Goal: Task Accomplishment & Management: Manage account settings

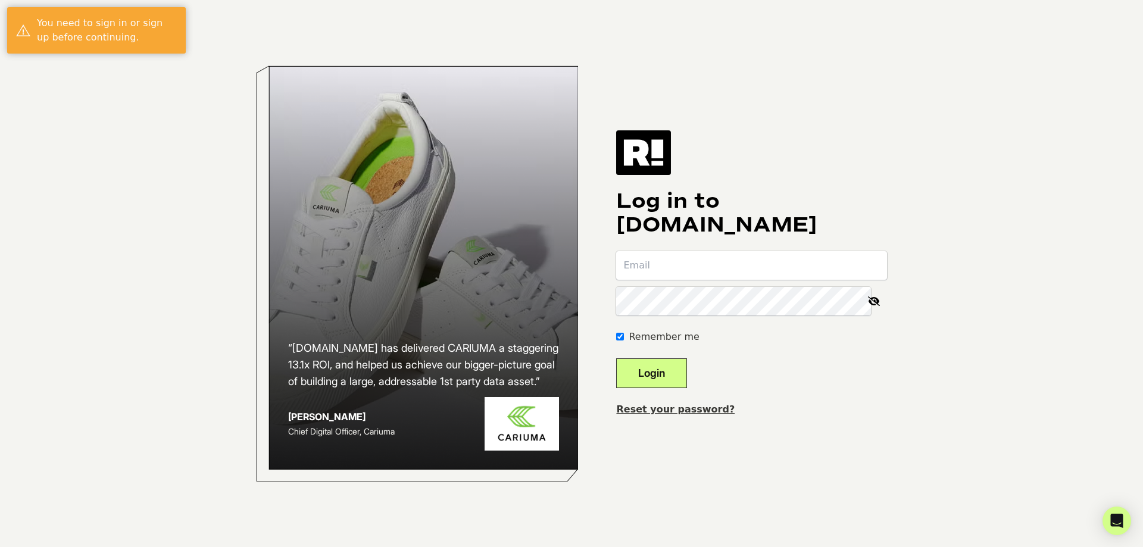
type input "[PERSON_NAME][EMAIL_ADDRESS][DOMAIN_NAME]"
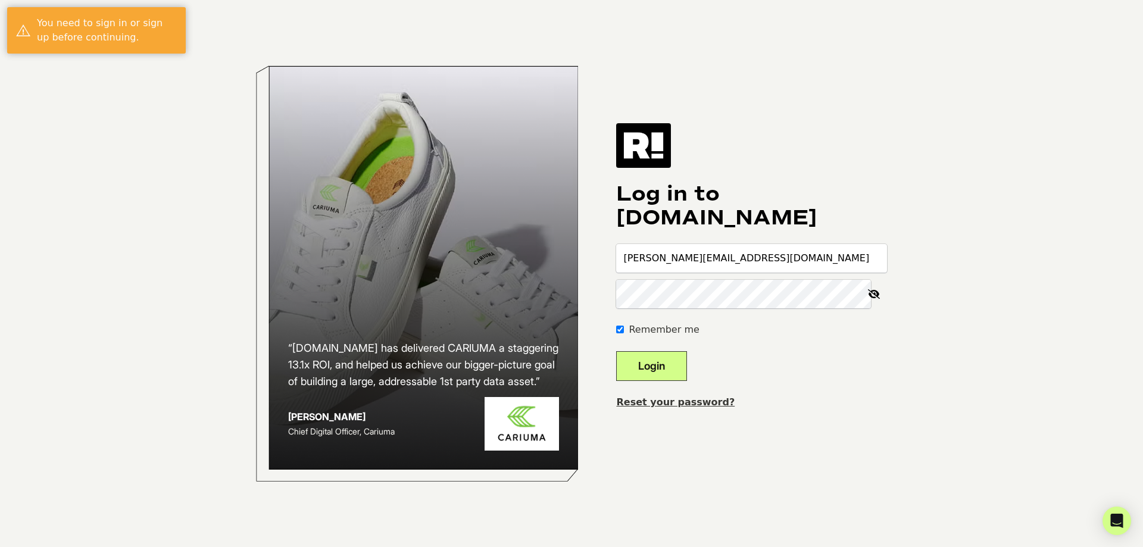
click at [671, 365] on button "Login" at bounding box center [651, 366] width 71 height 30
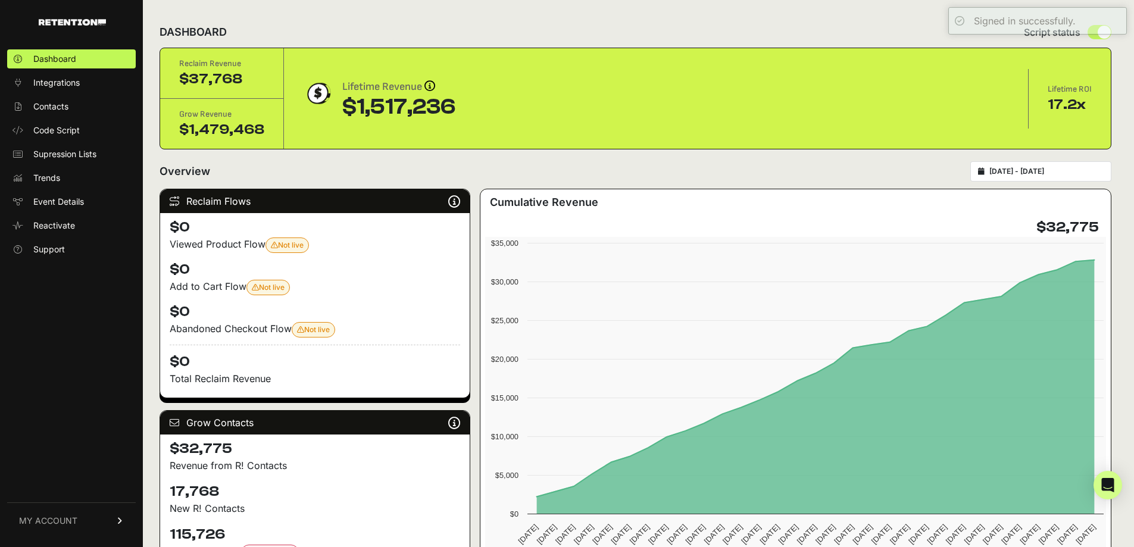
click at [17, 320] on div "Dashboard Integrations Contacts Code Script Supression Lists Trends Event Detai…" at bounding box center [71, 292] width 143 height 509
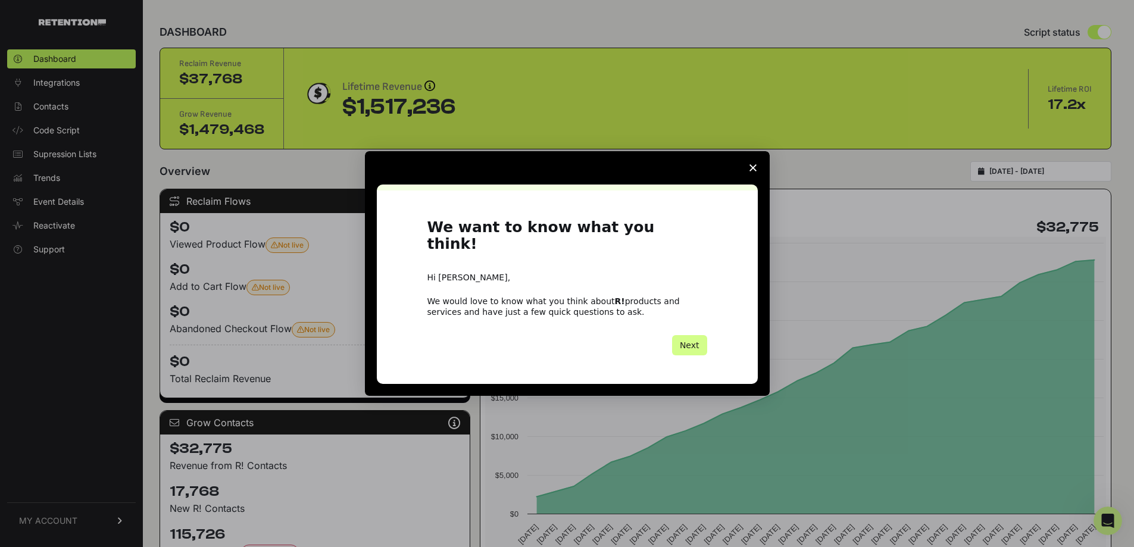
click at [753, 172] on icon "Close survey" at bounding box center [753, 167] width 7 height 7
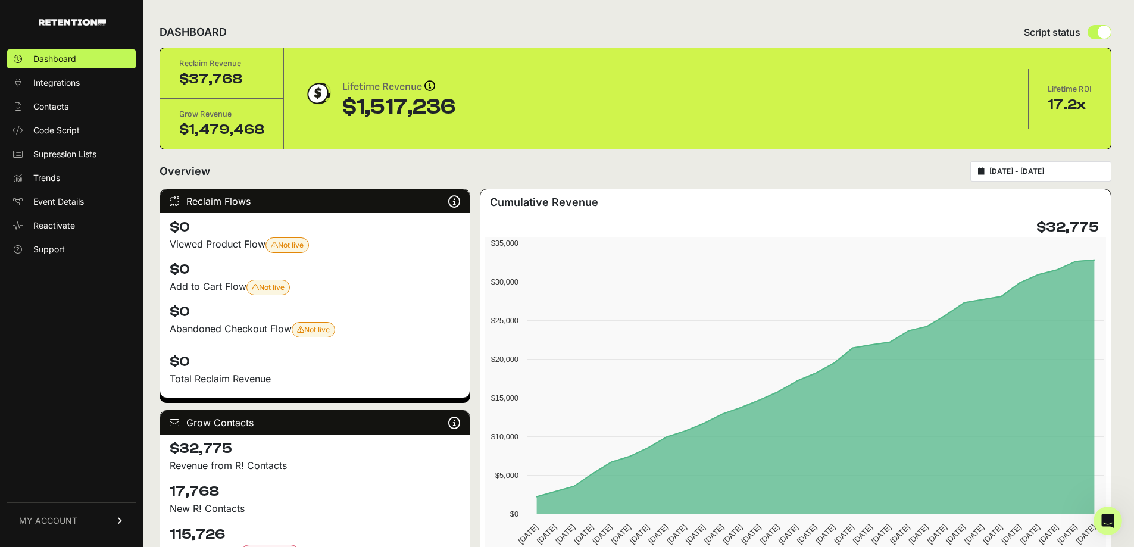
click at [88, 525] on link "MY ACCOUNT" at bounding box center [71, 521] width 129 height 36
click at [74, 407] on span "Account Details" at bounding box center [63, 410] width 61 height 12
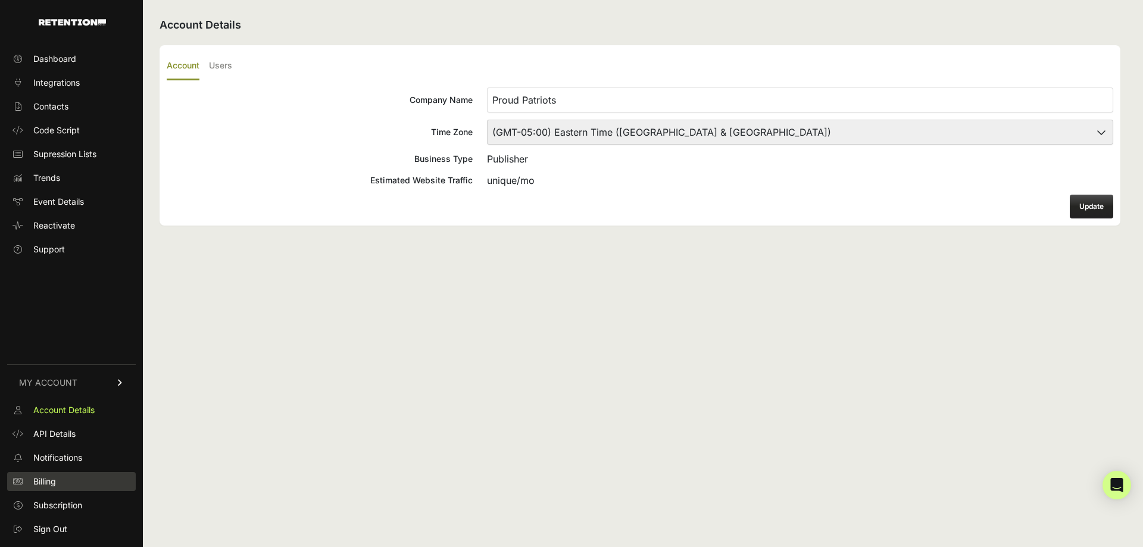
click at [63, 479] on link "Billing" at bounding box center [71, 481] width 129 height 19
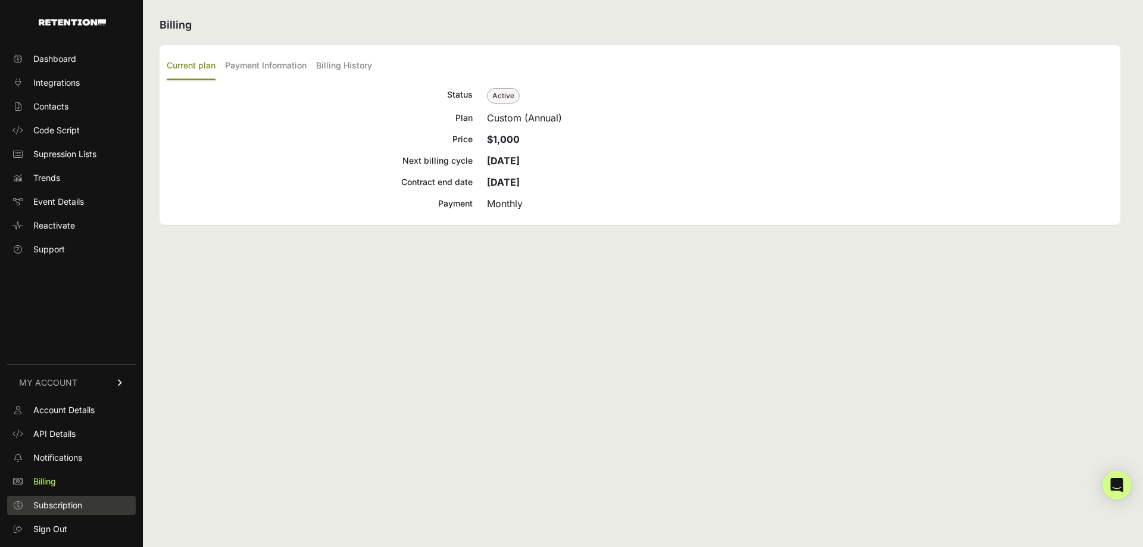
click at [75, 505] on span "Subscription" at bounding box center [57, 506] width 49 height 12
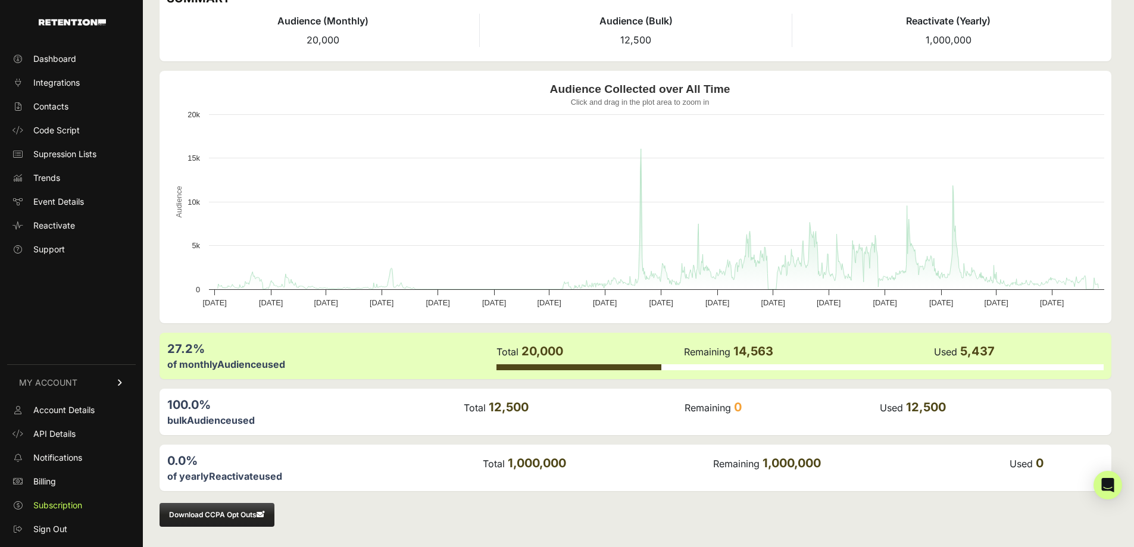
scroll to position [64, 0]
click at [207, 466] on div "0.0%" at bounding box center [324, 459] width 314 height 17
drag, startPoint x: 214, startPoint y: 476, endPoint x: 241, endPoint y: 475, distance: 27.4
click at [241, 476] on label "Reactivate" at bounding box center [234, 475] width 50 height 12
click at [247, 369] on div "of monthly Audience used" at bounding box center [331, 363] width 328 height 14
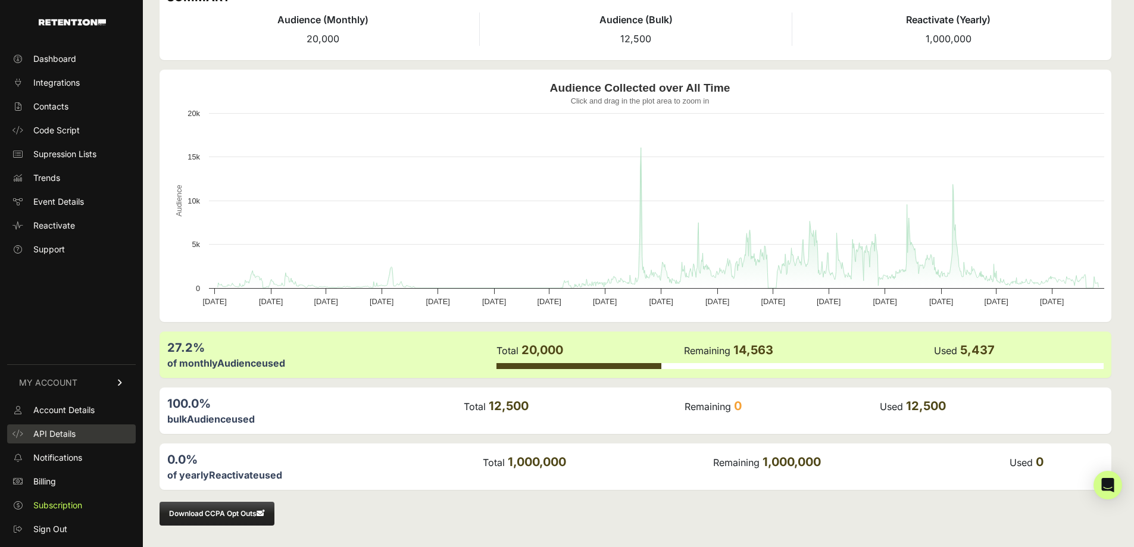
click at [63, 426] on link "API Details" at bounding box center [71, 434] width 129 height 19
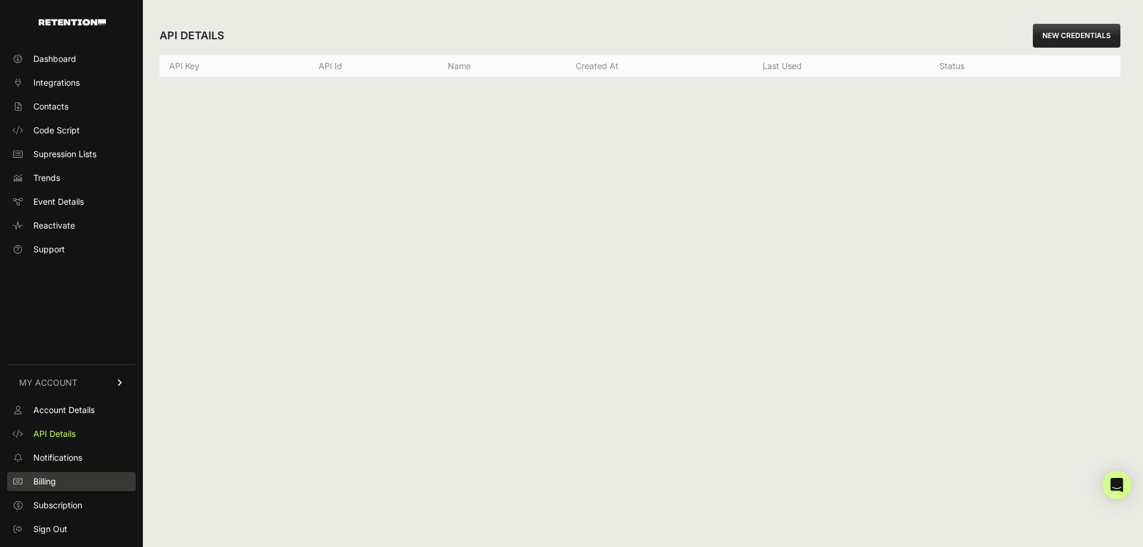
click at [59, 484] on link "Billing" at bounding box center [71, 481] width 129 height 19
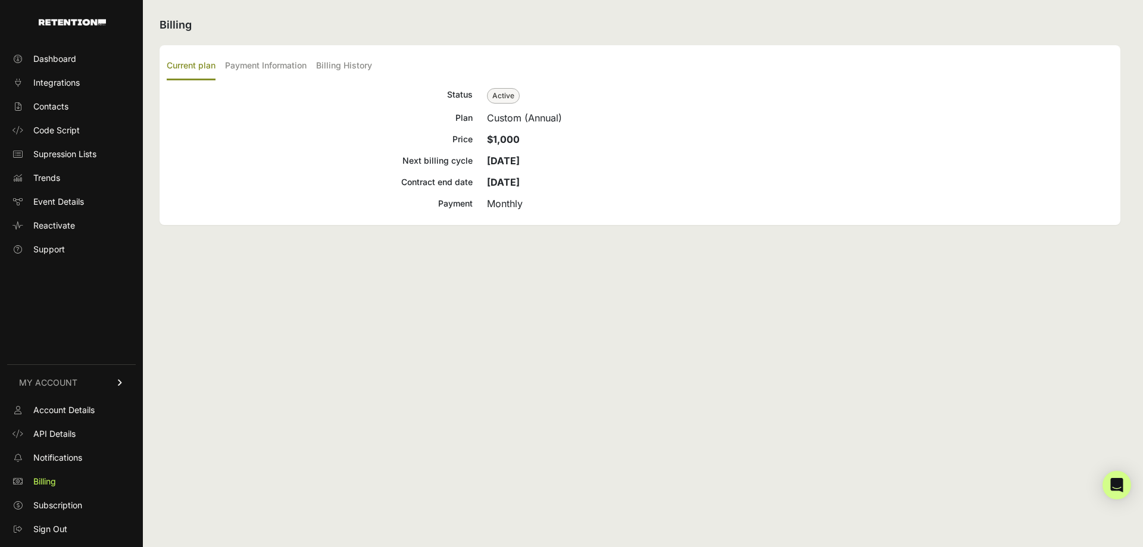
click at [225, 66] on ul "Current plan Payment Information Billing History" at bounding box center [640, 66] width 947 height 28
drag, startPoint x: 333, startPoint y: 68, endPoint x: 286, endPoint y: 66, distance: 47.1
click at [333, 68] on label "Billing History" at bounding box center [344, 66] width 56 height 28
click at [0, 0] on input "Billing History" at bounding box center [0, 0] width 0 height 0
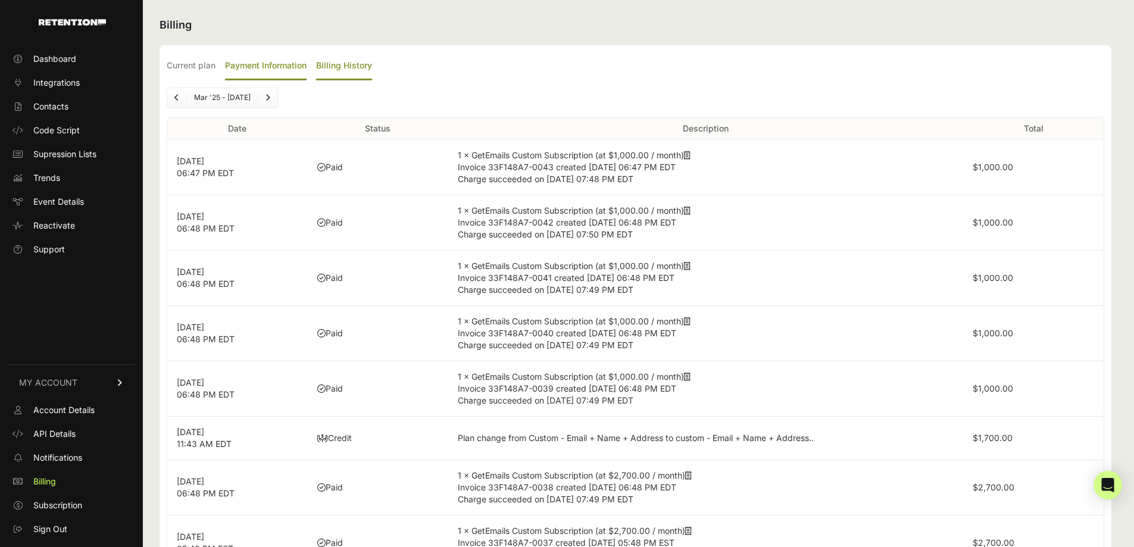
click at [276, 65] on label "Payment Information" at bounding box center [266, 66] width 82 height 28
click at [0, 0] on input "Payment Information" at bounding box center [0, 0] width 0 height 0
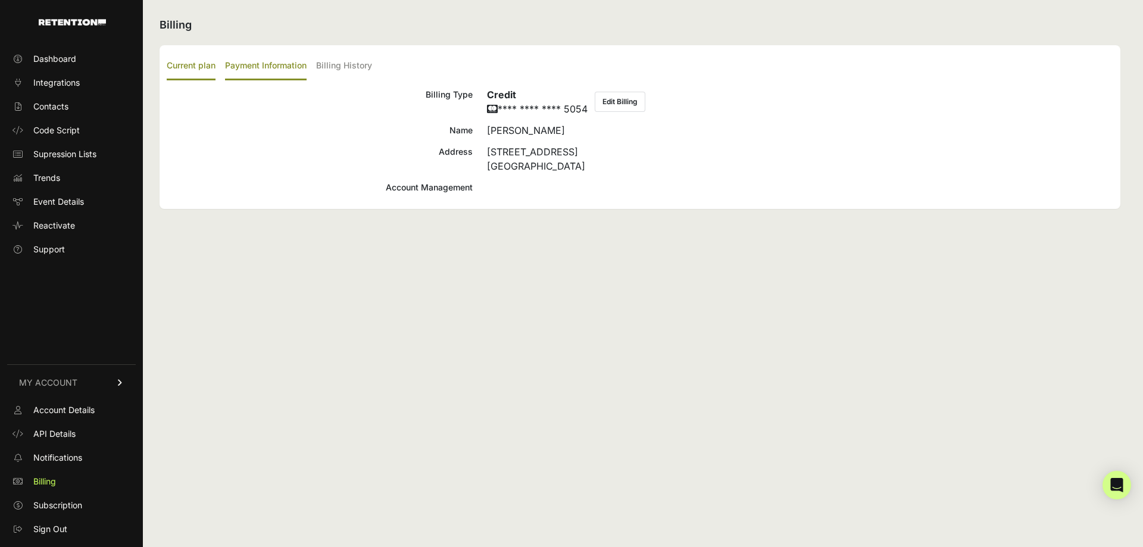
click at [190, 65] on label "Current plan" at bounding box center [191, 66] width 49 height 28
click at [0, 0] on input "Current plan" at bounding box center [0, 0] width 0 height 0
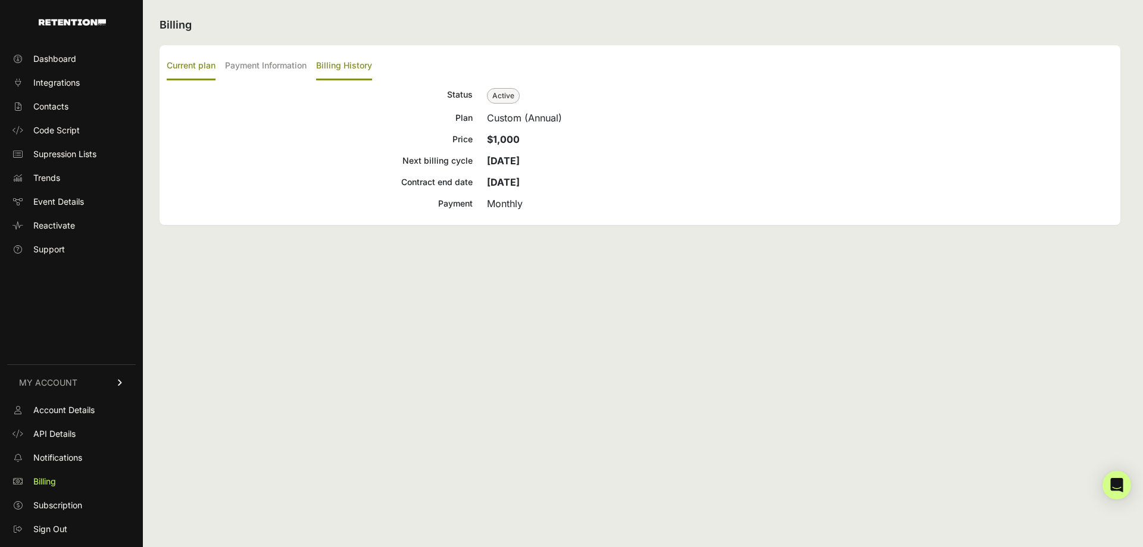
click at [334, 66] on label "Billing History" at bounding box center [344, 66] width 56 height 28
click at [0, 0] on input "Billing History" at bounding box center [0, 0] width 0 height 0
